Goal: Information Seeking & Learning: Learn about a topic

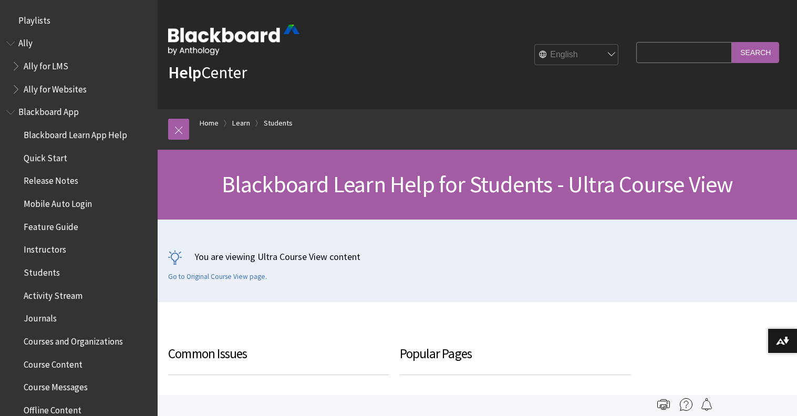
scroll to position [1218, 0]
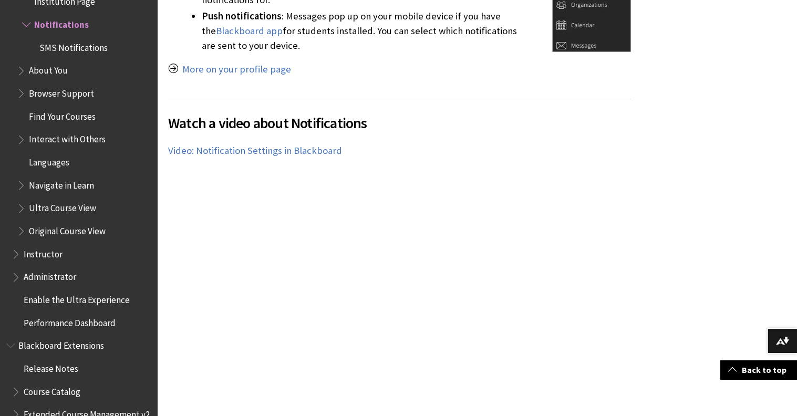
scroll to position [691, 0]
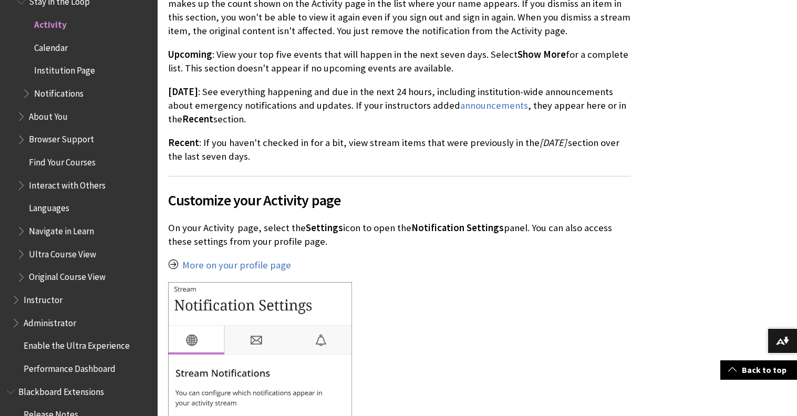
scroll to position [989, 0]
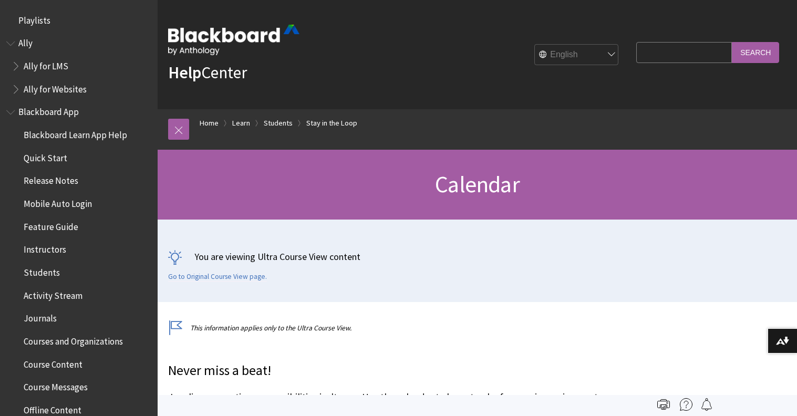
scroll to position [1103, 0]
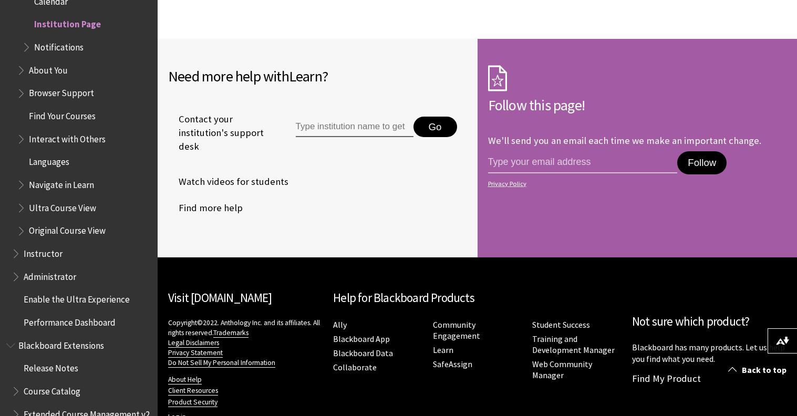
scroll to position [1109, 0]
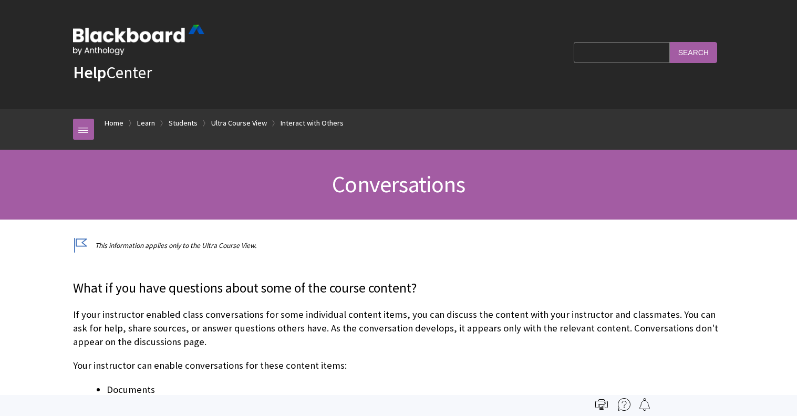
scroll to position [1409, 0]
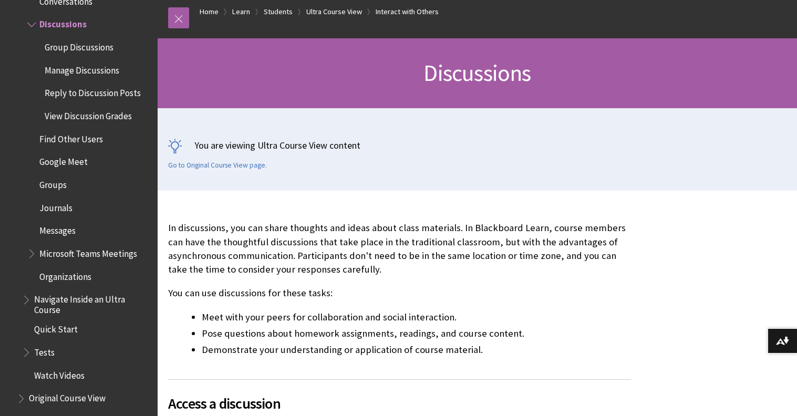
scroll to position [328, 0]
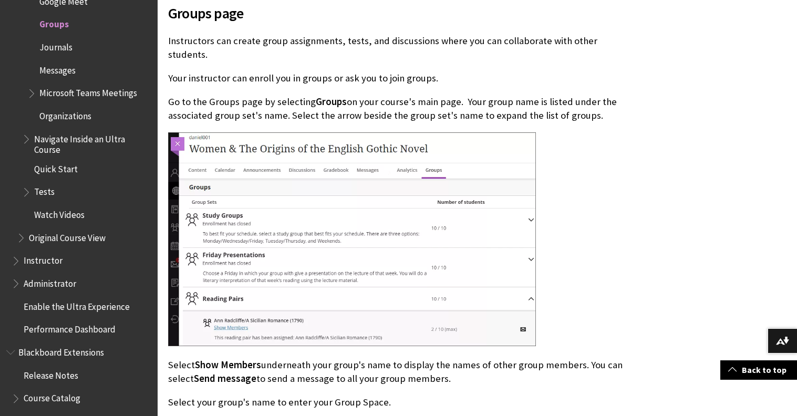
scroll to position [880, 0]
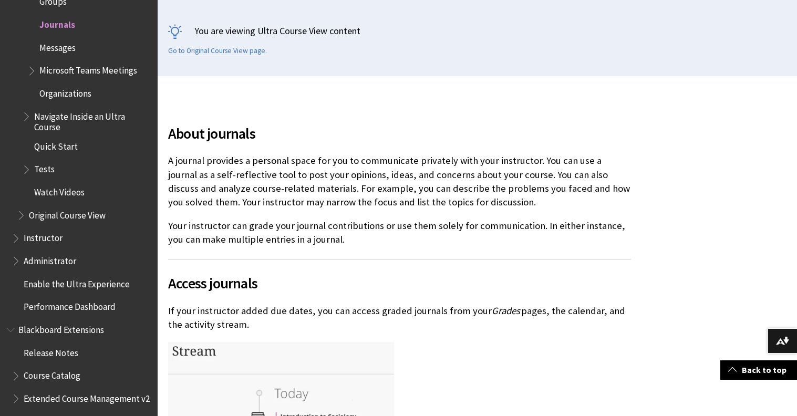
scroll to position [226, 0]
click at [311, 241] on p "Your instructor can grade your journal contributions or use them solely for com…" at bounding box center [399, 231] width 463 height 27
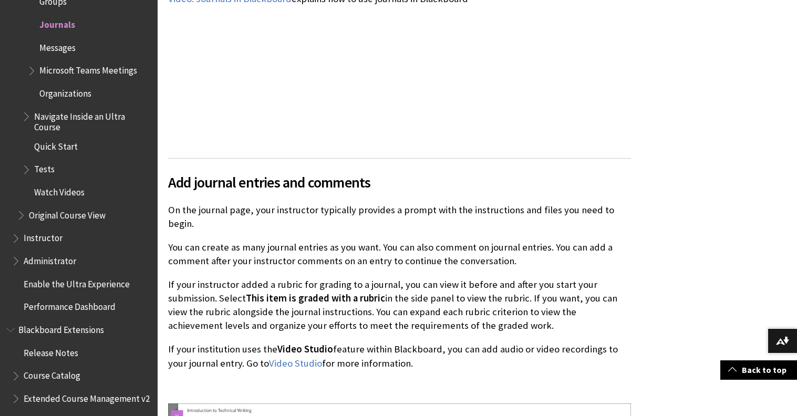
scroll to position [1343, 0]
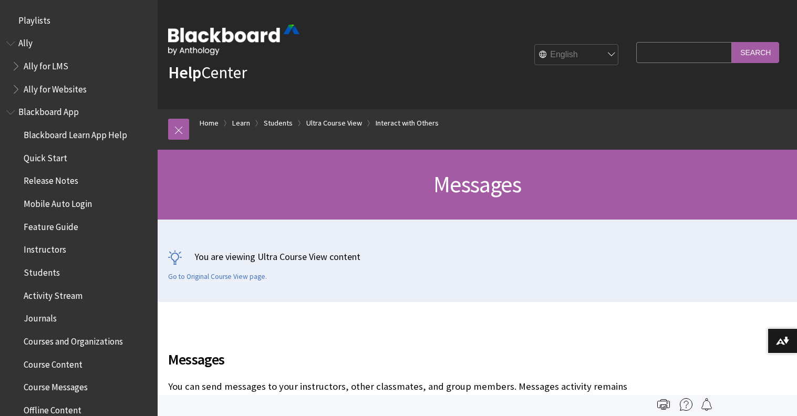
scroll to position [1546, 0]
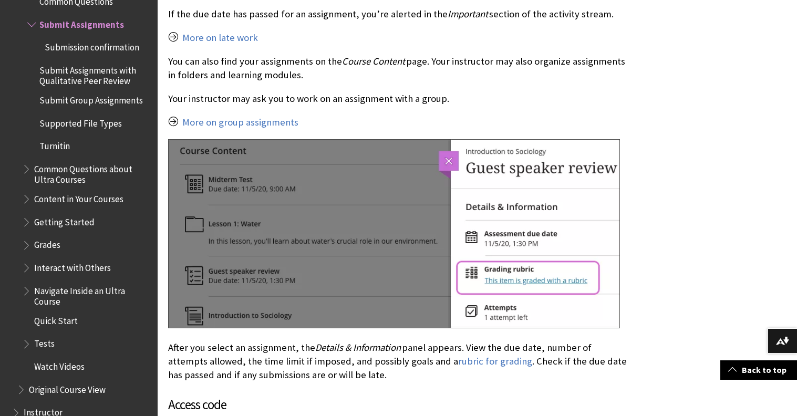
scroll to position [592, 0]
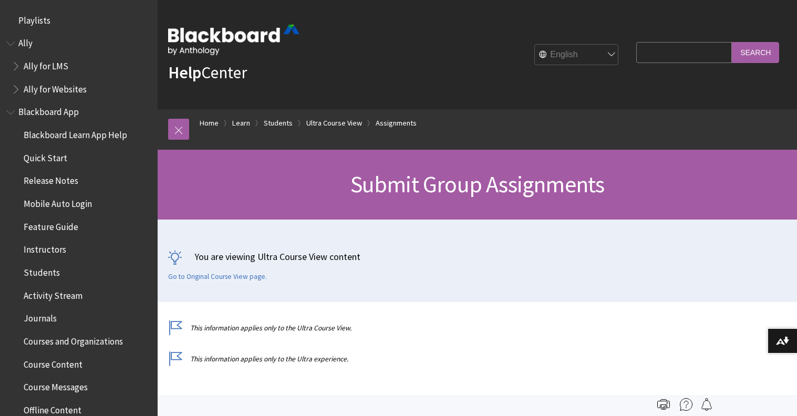
scroll to position [1495, 0]
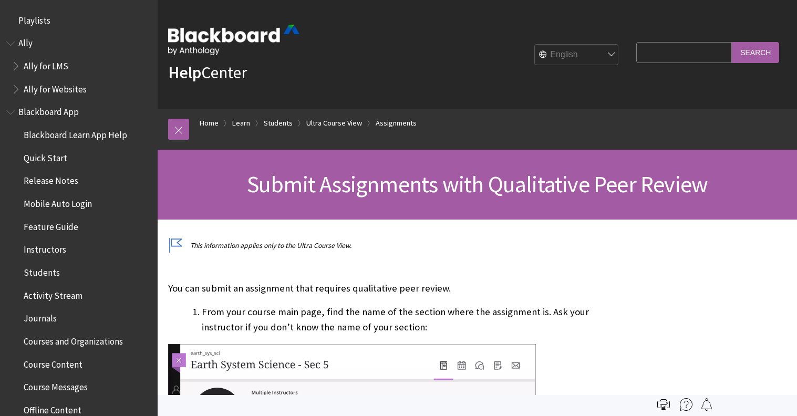
scroll to position [1465, 0]
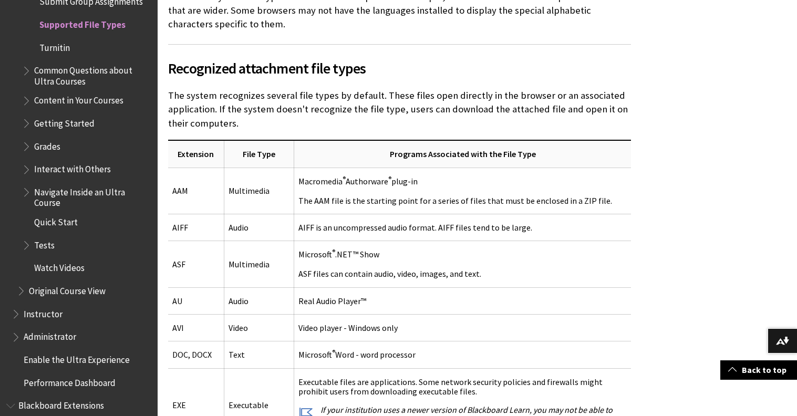
scroll to position [499, 0]
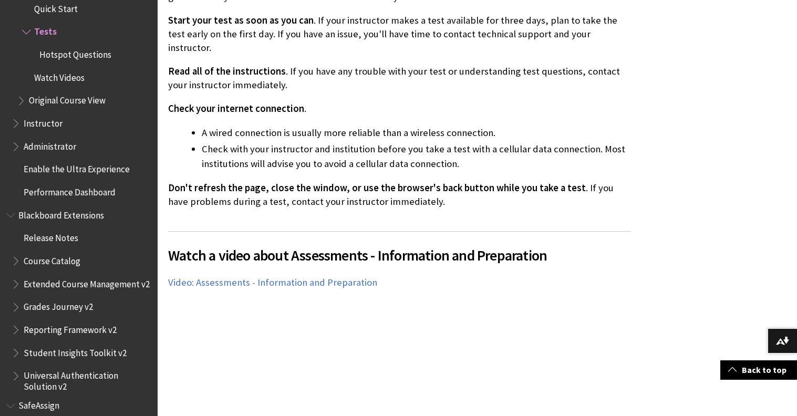
scroll to position [544, 0]
